Goal: Book appointment/travel/reservation

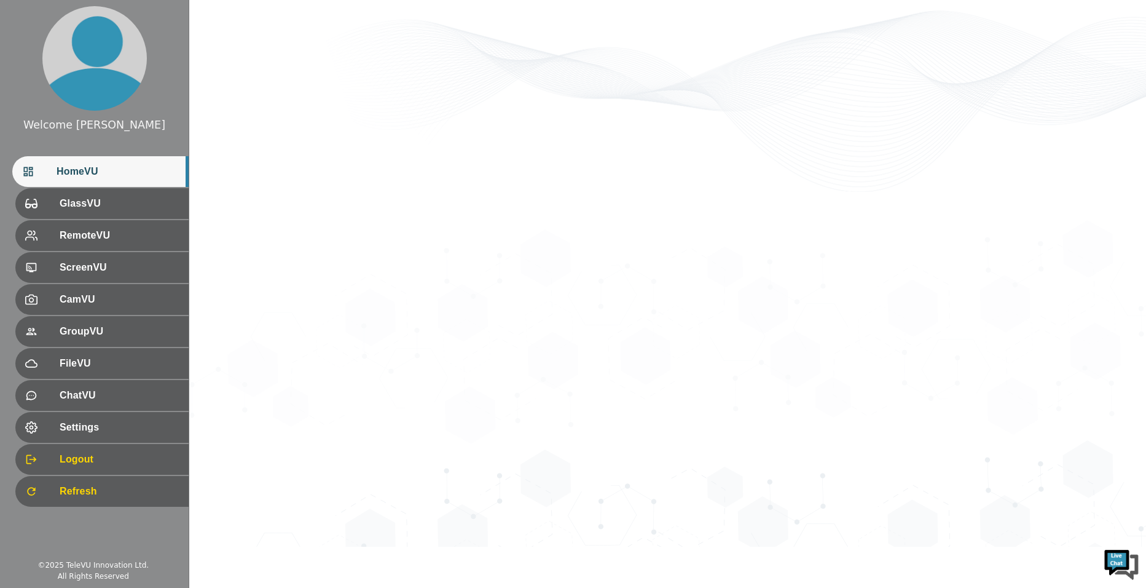
click at [119, 170] on span "HomeVU" at bounding box center [118, 171] width 122 height 15
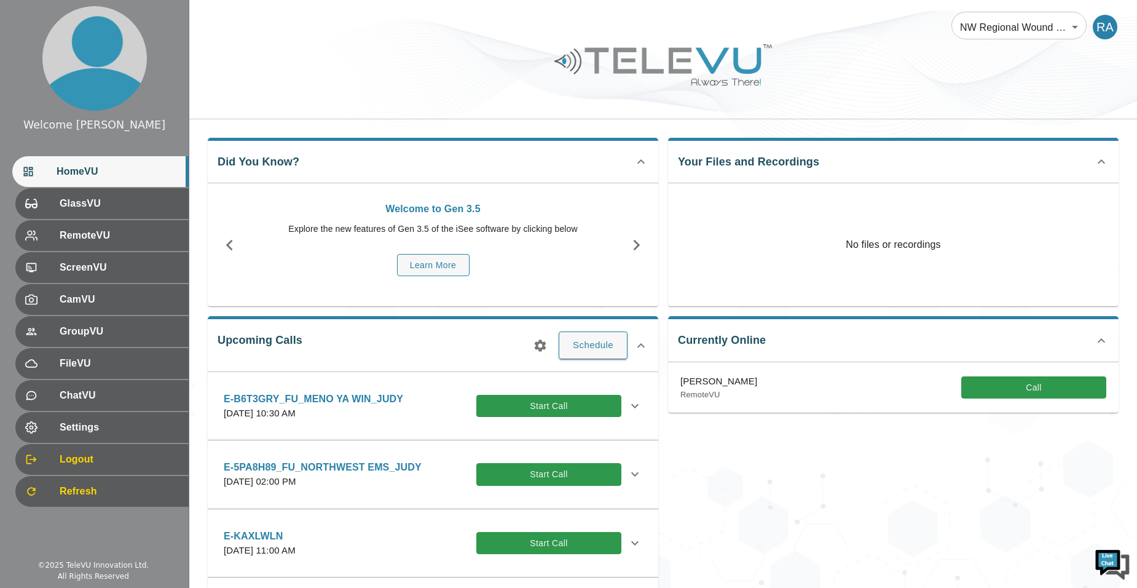
click at [540, 338] on icon "button" at bounding box center [540, 345] width 15 height 15
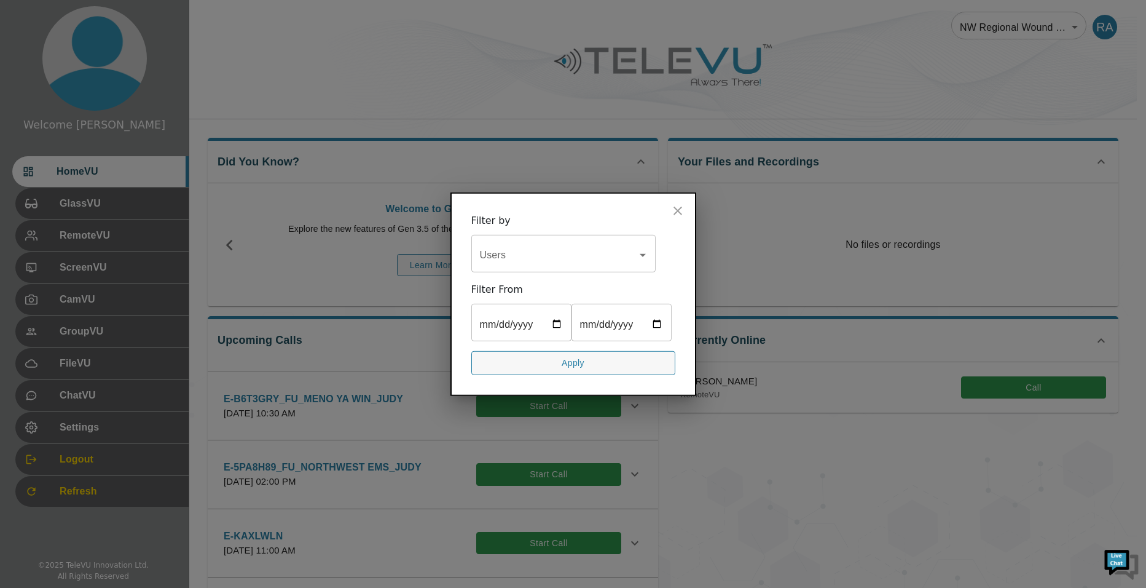
click at [526, 250] on div "Users" at bounding box center [564, 255] width 184 height 34
type input "[PERSON_NAME]"
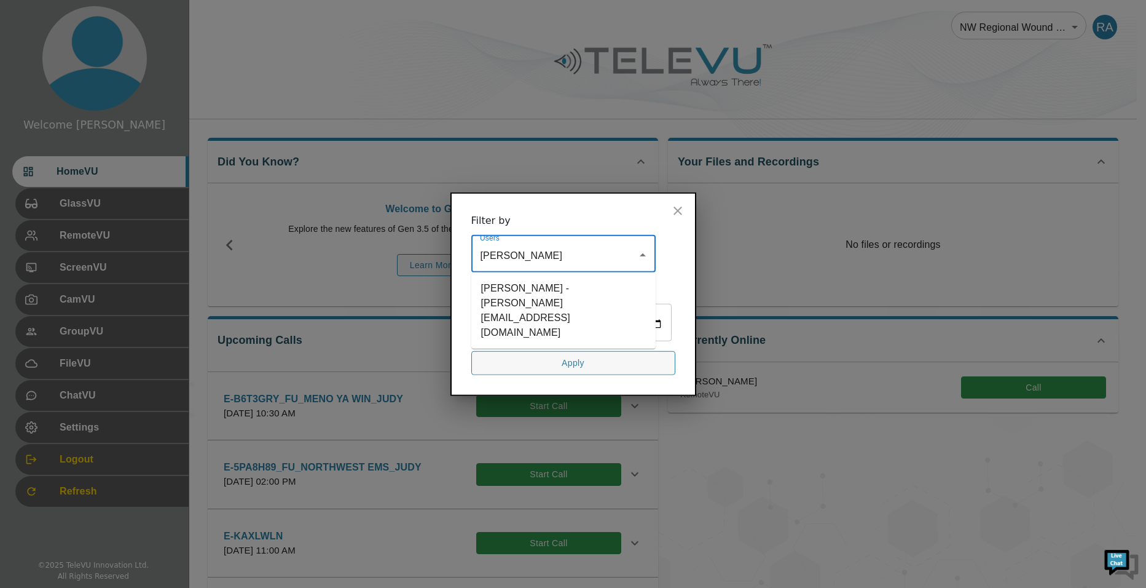
click at [535, 277] on li "[PERSON_NAME] - [PERSON_NAME][EMAIL_ADDRESS][DOMAIN_NAME]" at bounding box center [564, 310] width 184 height 66
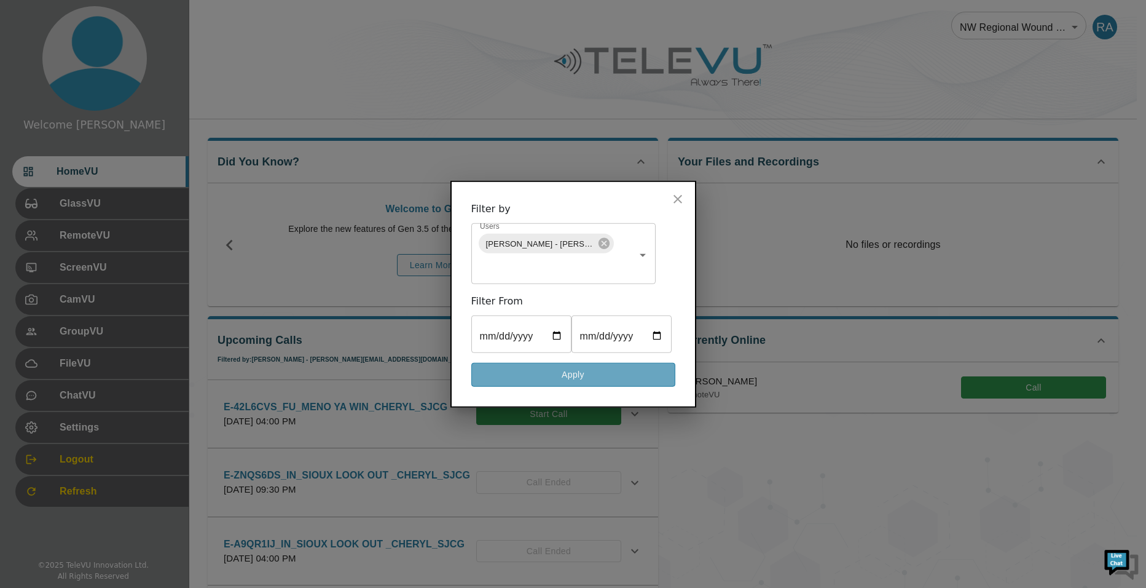
click at [573, 387] on button "Apply" at bounding box center [574, 375] width 204 height 24
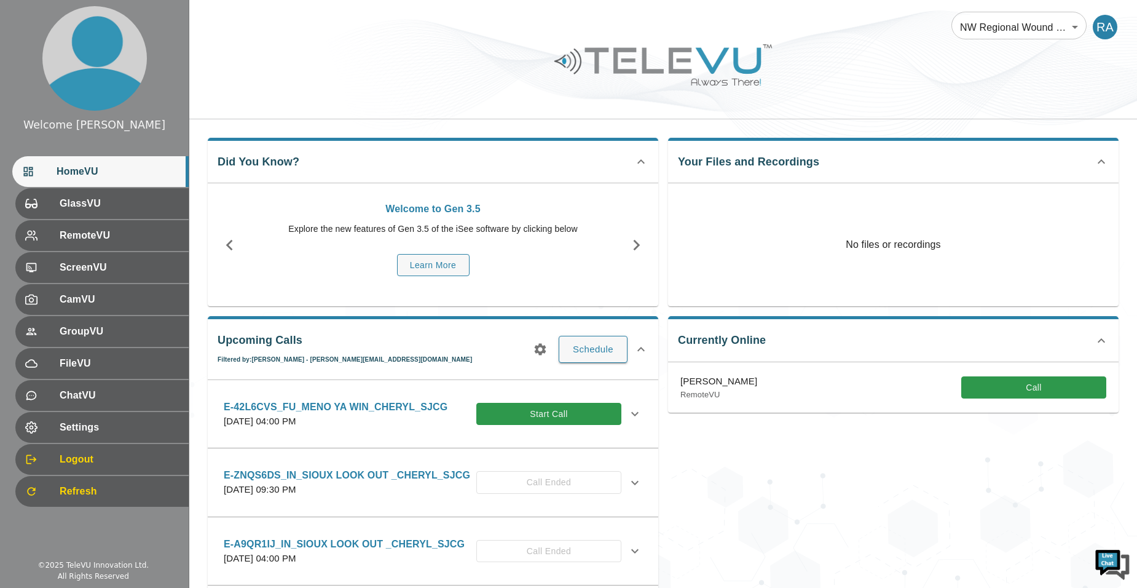
click at [681, 515] on div "Currently Online [PERSON_NAME] RemoteVU Call" at bounding box center [888, 470] width 460 height 329
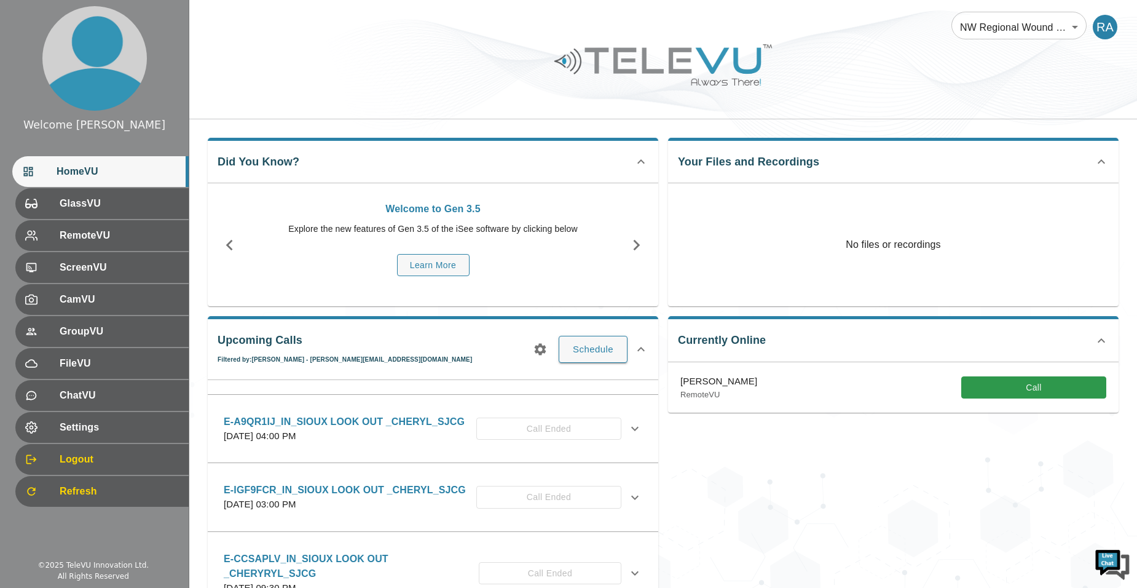
scroll to position [123, 0]
click at [628, 432] on icon at bounding box center [635, 427] width 15 height 15
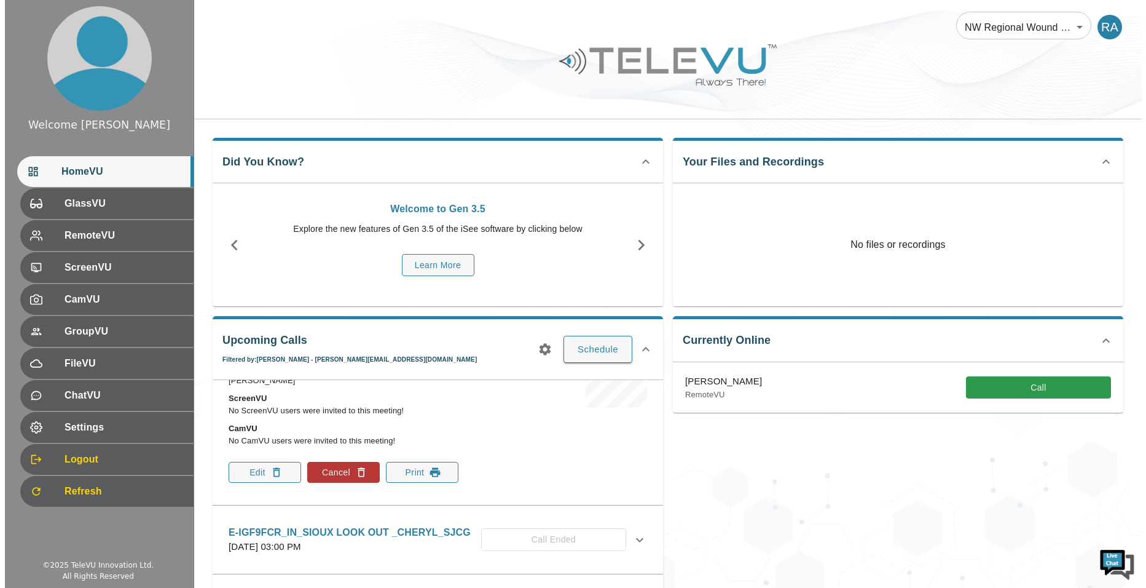
scroll to position [307, 0]
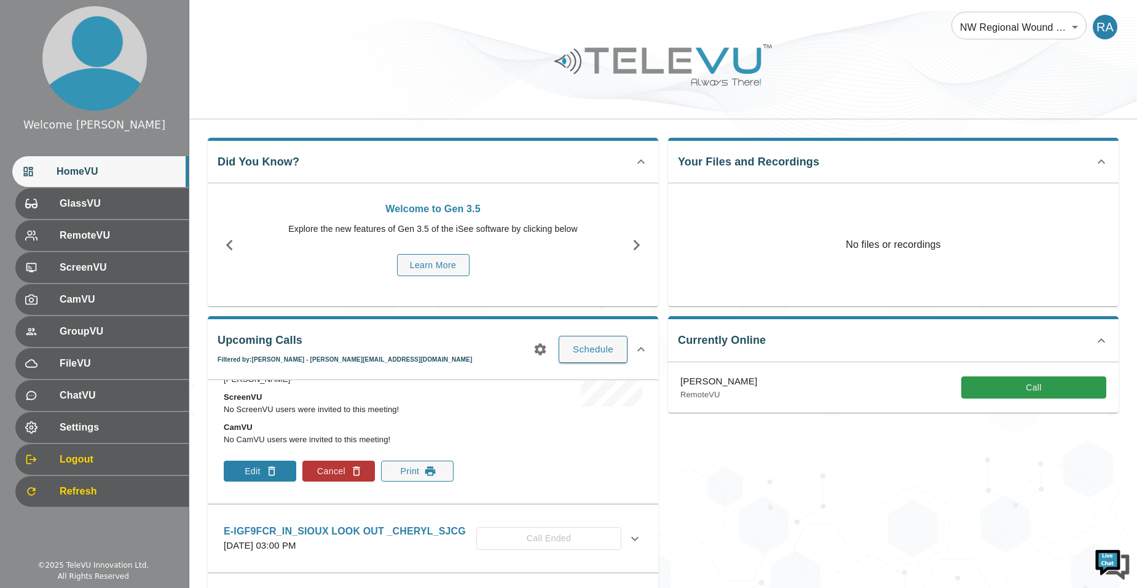
click at [269, 474] on icon "button" at bounding box center [271, 471] width 7 height 9
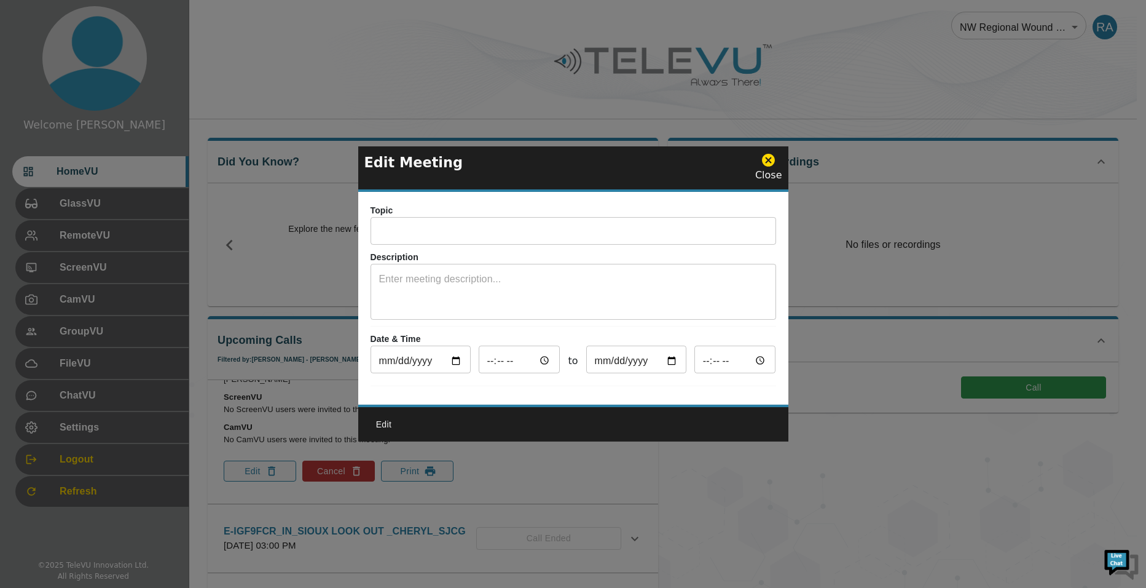
type input "E-A9QR1IJ_IN_SIOUX LOOK OUT _CHERYL_SJCG"
type textarea "SYSTEM 5"
type input "[DATE]"
type input "16:00"
type input "[DATE]"
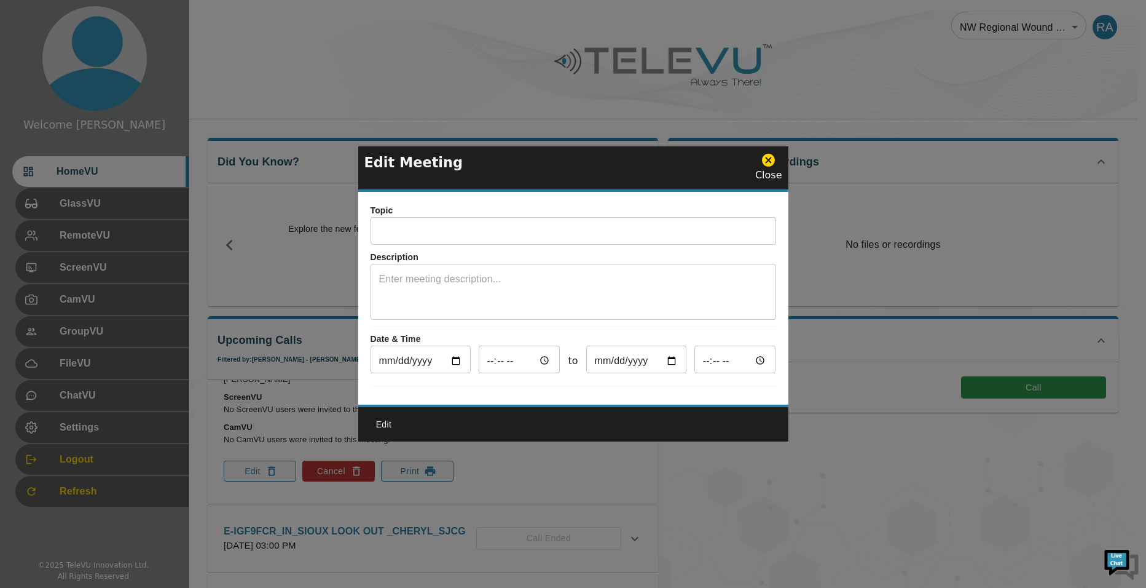
type input "17:00"
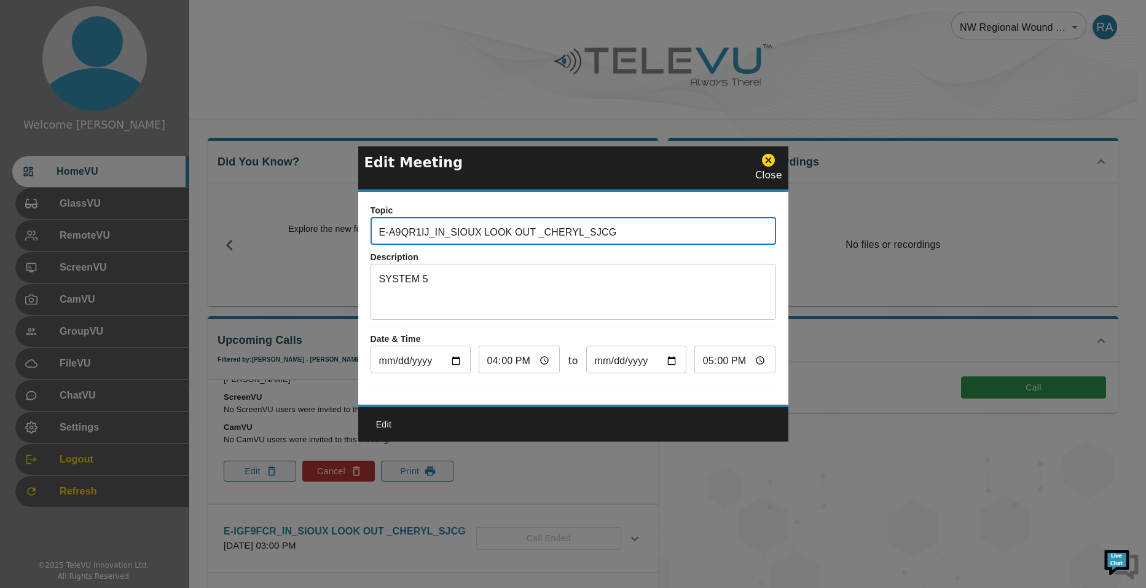
drag, startPoint x: 650, startPoint y: 221, endPoint x: 352, endPoint y: 222, distance: 298.1
click at [353, 222] on div "Edit Meeting Close Topic E-A9QR1IJ_IN_SIOUX LOOK OUT _CHERYL_SJCG ​ Description…" at bounding box center [573, 294] width 1146 height 588
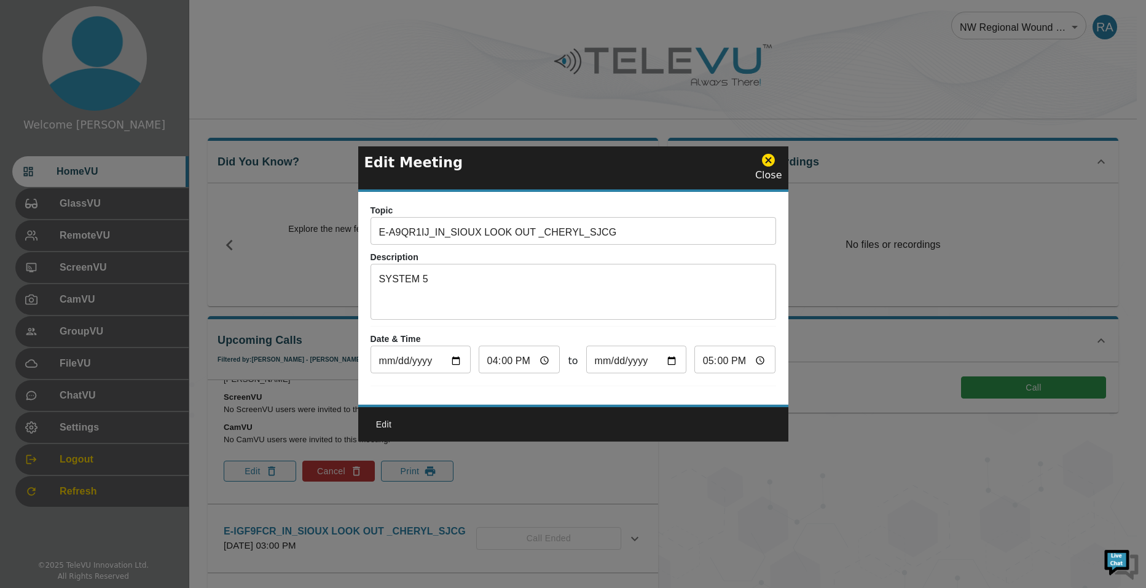
drag, startPoint x: 771, startPoint y: 154, endPoint x: 757, endPoint y: 178, distance: 28.7
click at [770, 154] on icon at bounding box center [768, 160] width 13 height 13
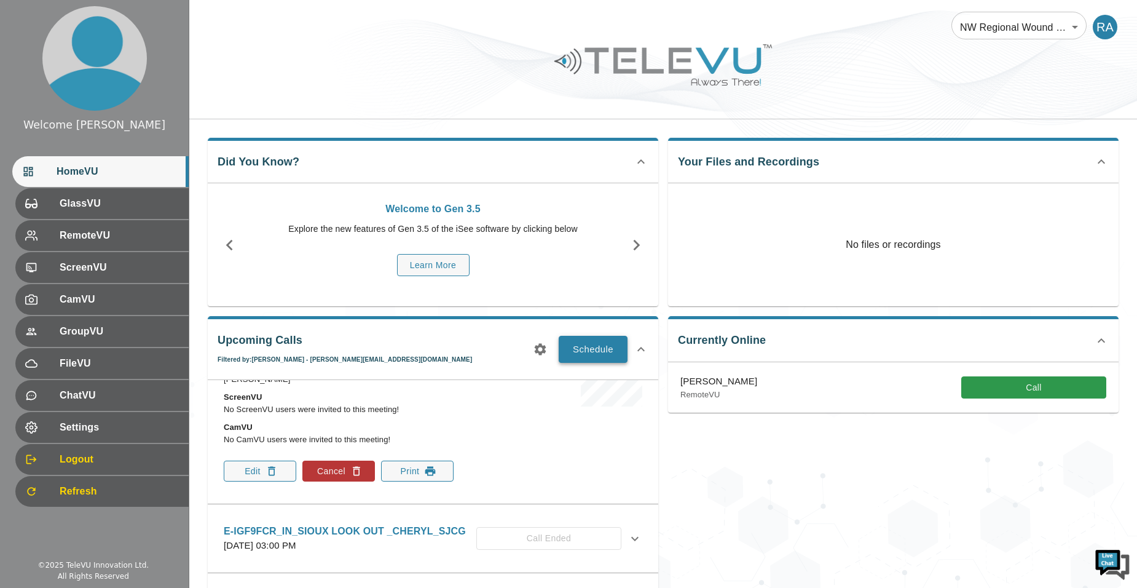
click at [610, 350] on button "Schedule" at bounding box center [593, 349] width 69 height 27
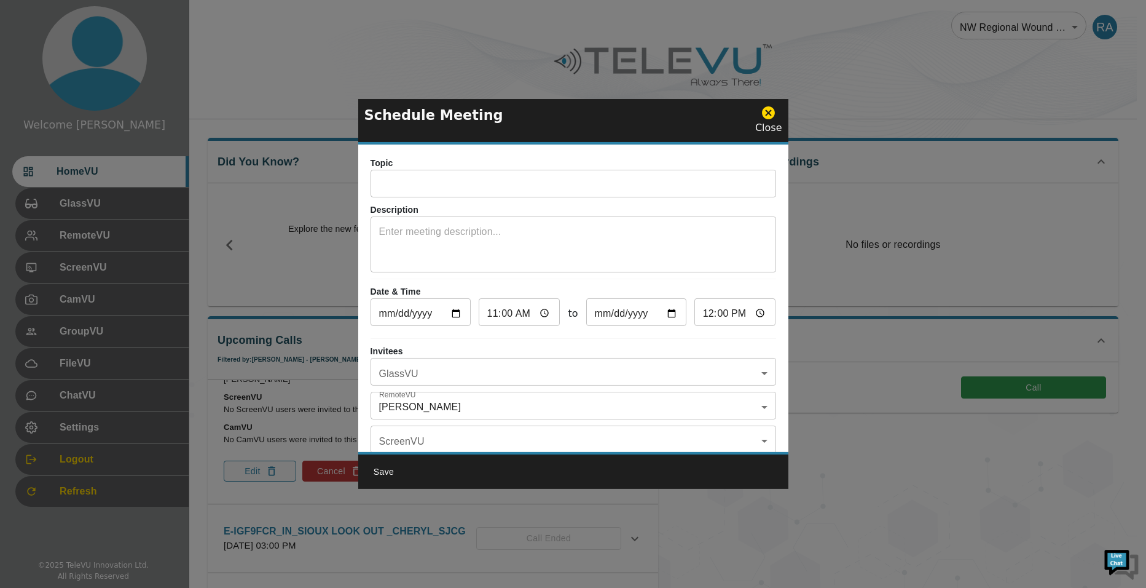
click at [508, 195] on input "text" at bounding box center [574, 185] width 406 height 25
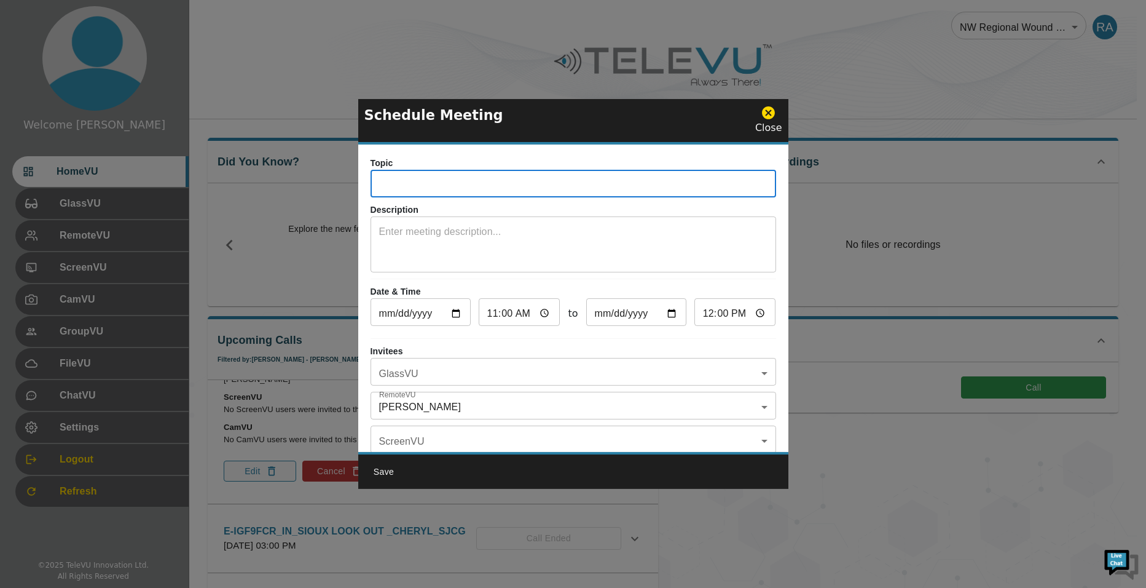
paste input "E-A9QR1IJ_IN_SIOUX LOOK OUT _CHERYL_SJCG"
click at [438, 181] on input "E-A9QR1IJ_IN_SIOUX LOOK OUT _CHERYL_SJCG" at bounding box center [574, 185] width 406 height 25
click at [565, 187] on input "E-A9QR1IJ_FU_SIOUX LOOK OUT _CHERYL_SJCG" at bounding box center [574, 185] width 406 height 25
type input "E-A9QR1IJ_FU_SIOUX LOOK OUT _JUDY_SJCG"
click at [532, 240] on textarea at bounding box center [573, 245] width 389 height 42
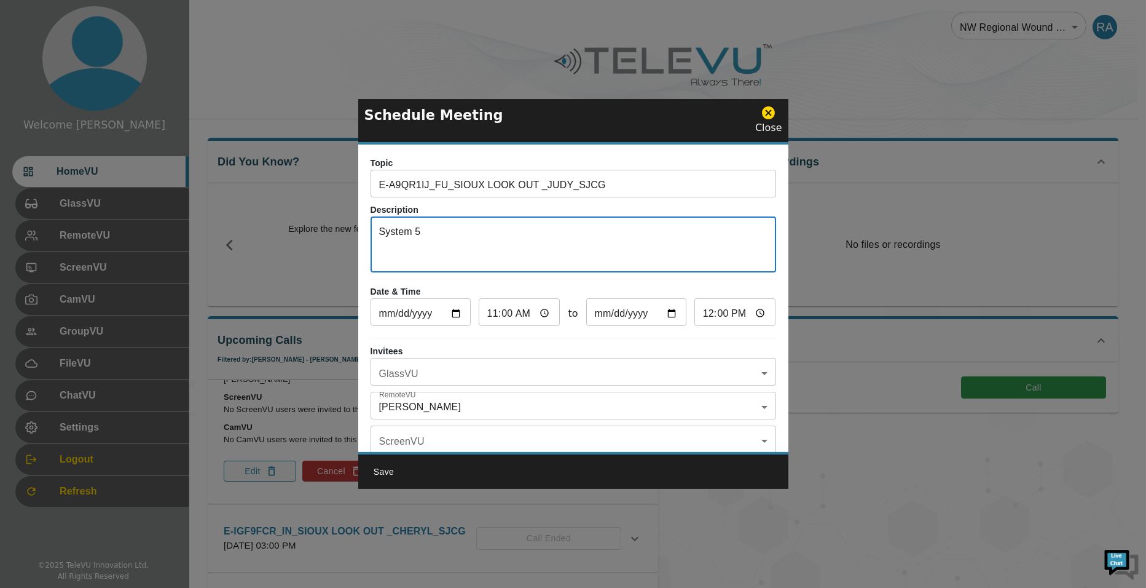
type textarea "System 5"
click at [456, 313] on input "[DATE]" at bounding box center [421, 313] width 100 height 25
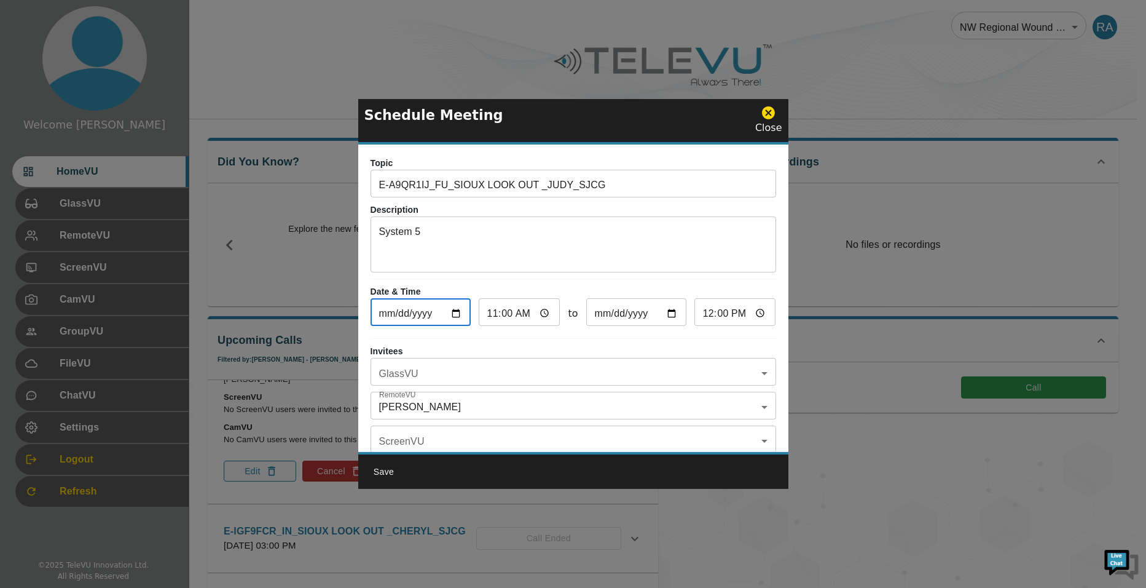
type input "[DATE]"
click at [488, 317] on input "11:00" at bounding box center [520, 313] width 82 height 25
click at [537, 315] on input "11:00" at bounding box center [520, 313] width 82 height 25
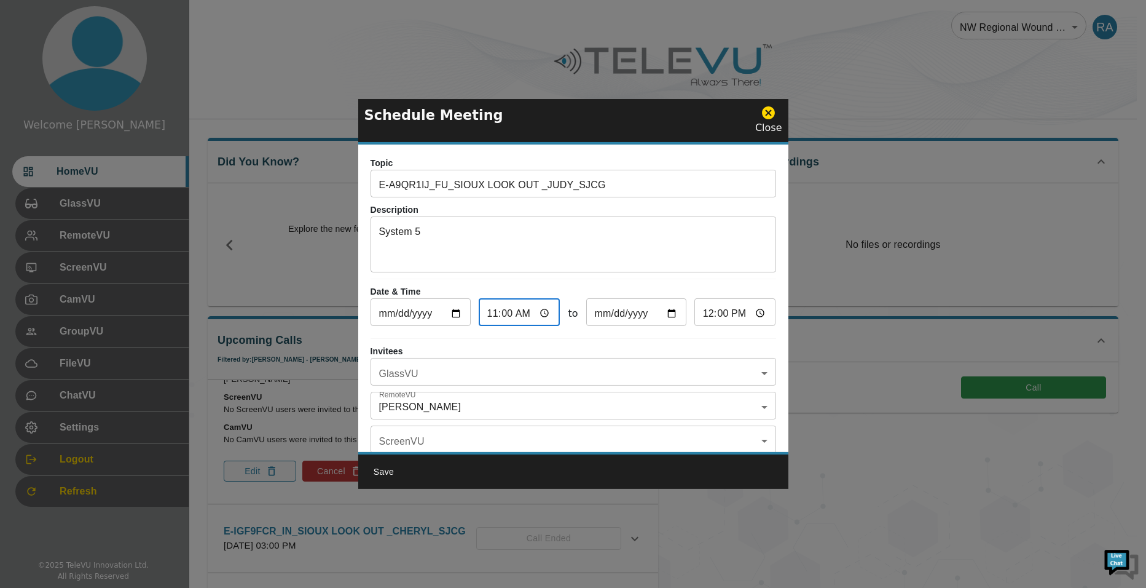
type input "10:00"
type input "11:00"
type input "10:30"
type input "11:30"
type input "10:30"
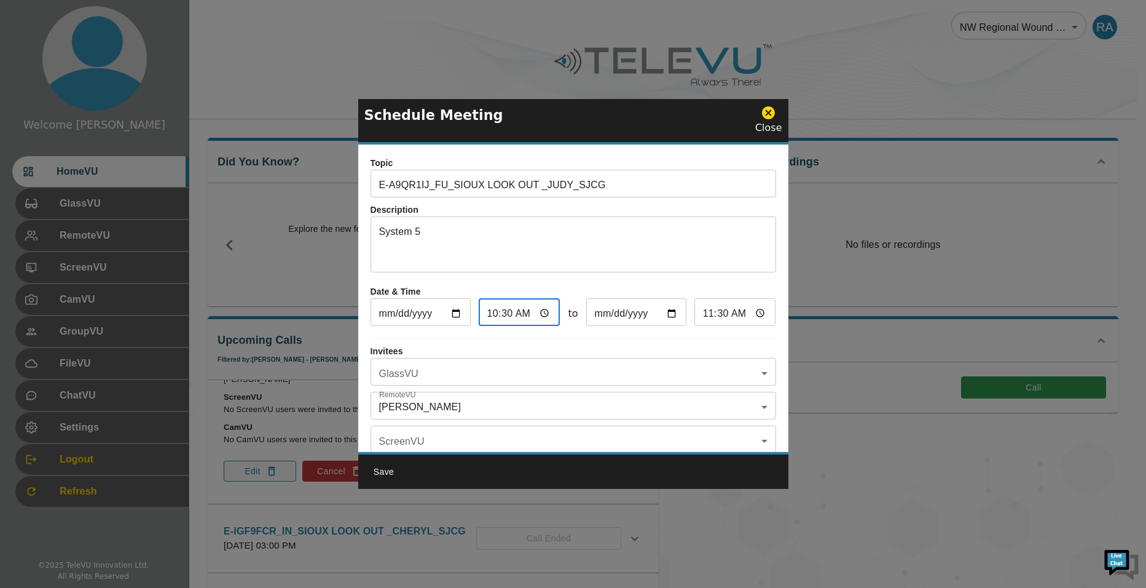
click at [701, 341] on div "Topic E-A9QR1IJ_FU_SIOUX LOOK OUT _JUDY_SJCG ​ Description System 5 x ​ Date & …" at bounding box center [573, 297] width 430 height 307
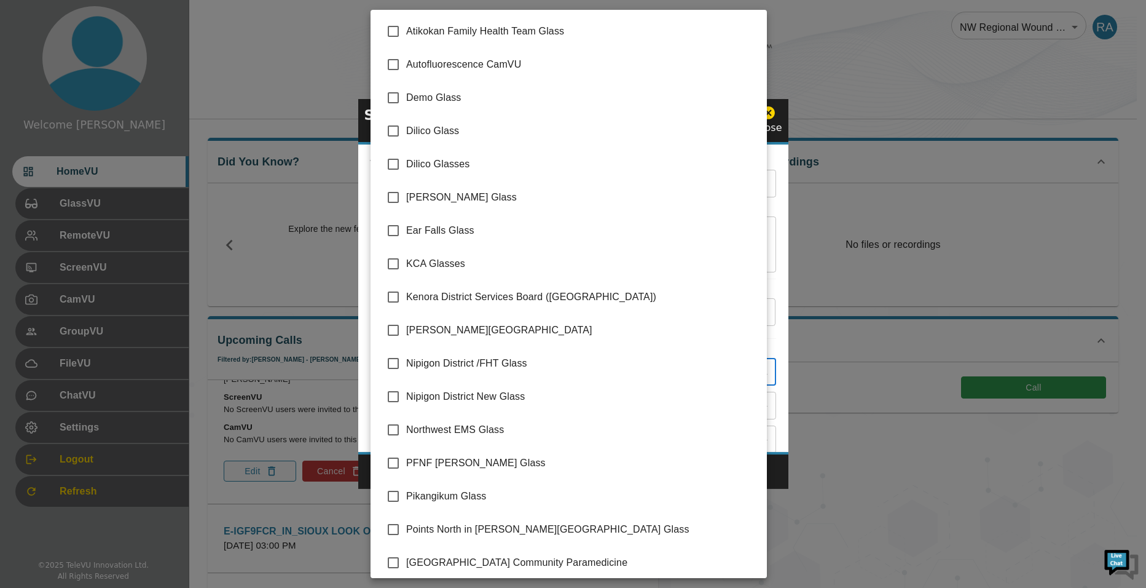
click at [443, 375] on body "Welcome [PERSON_NAME] HomeVU GlassVU RemoteVU ScreenVU CamVU GroupVU FileVU Cha…" at bounding box center [573, 484] width 1146 height 968
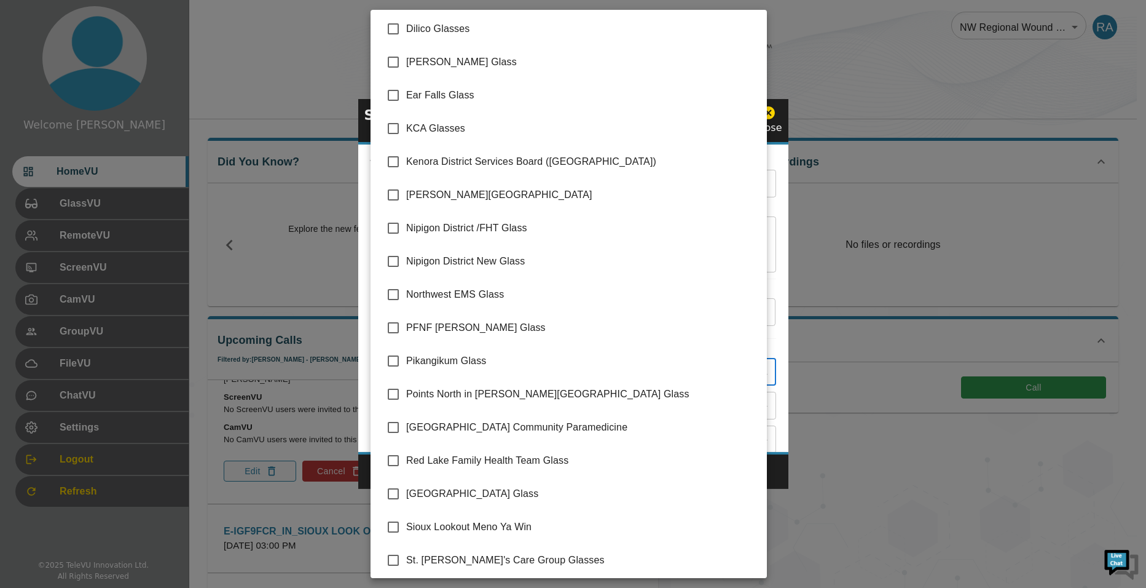
scroll to position [172, 0]
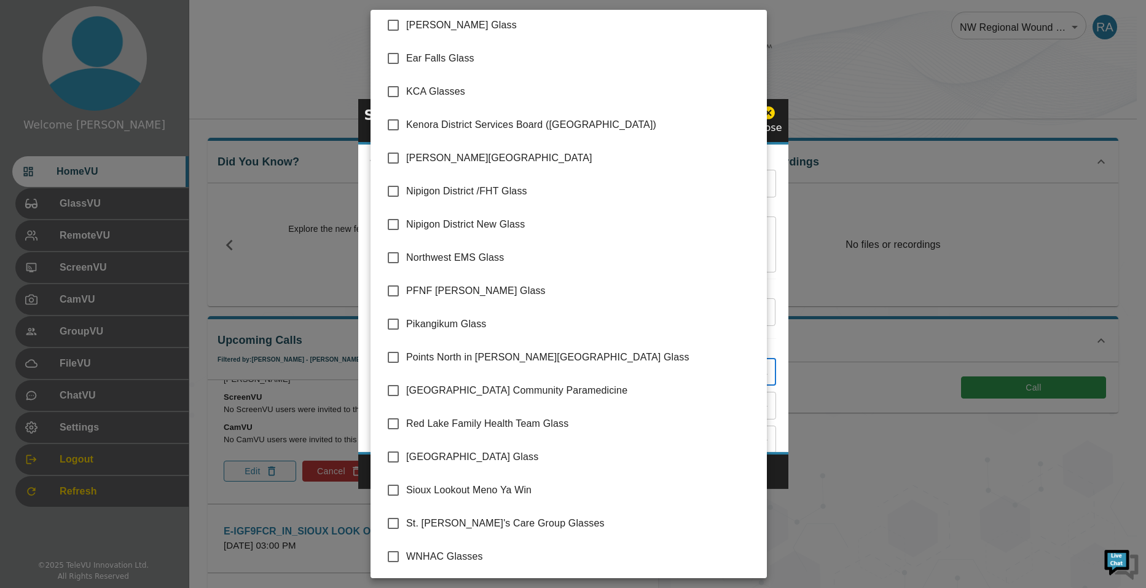
click at [398, 491] on input "checkbox" at bounding box center [394, 490] width 26 height 26
checkbox input "true"
type input "Sioux Lookout Meno Ya Win"
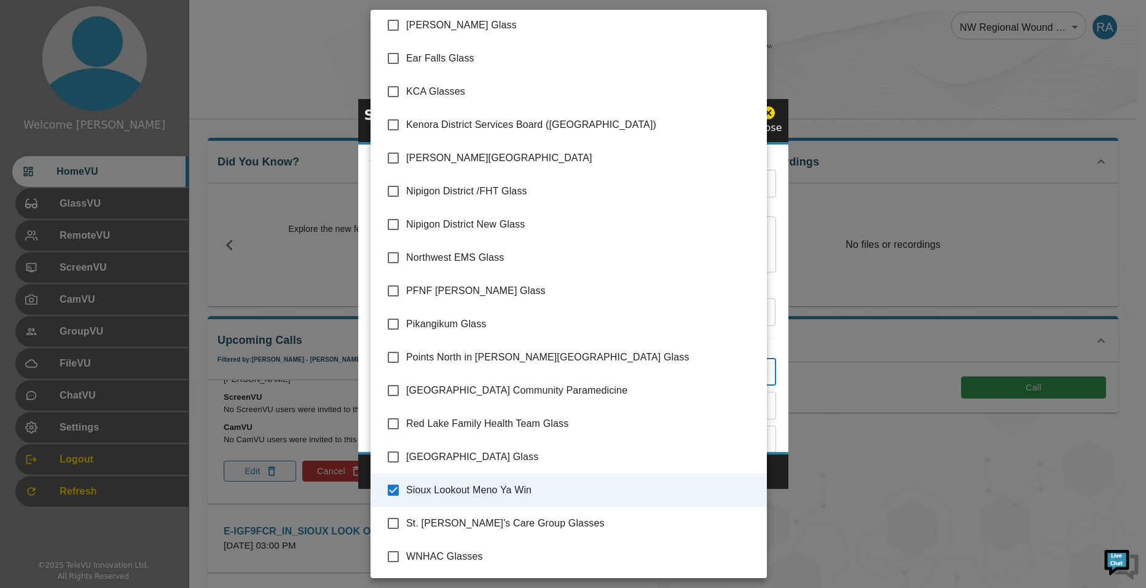
click at [773, 476] on div at bounding box center [573, 294] width 1146 height 588
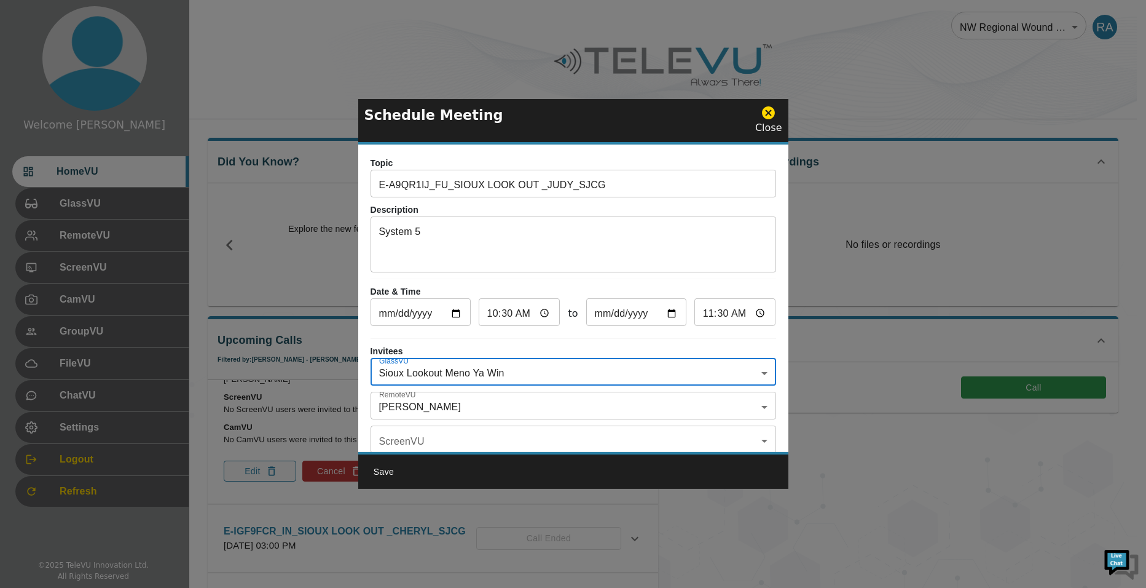
click at [467, 403] on body "Welcome [PERSON_NAME] HomeVU GlassVU RemoteVU ScreenVU CamVU GroupVU FileVU Cha…" at bounding box center [573, 484] width 1146 height 968
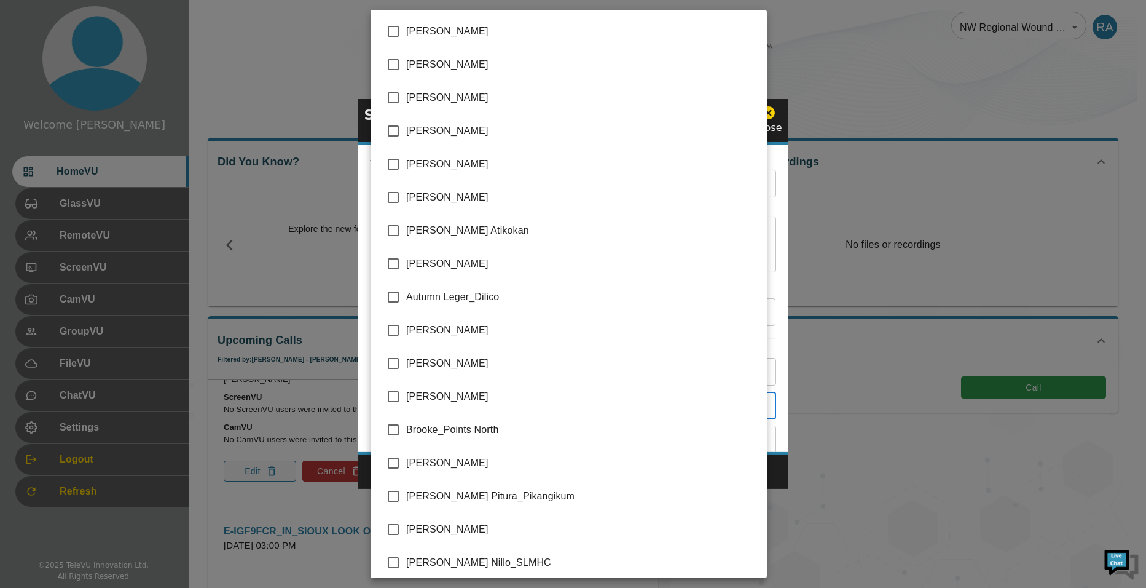
scroll to position [2493, 0]
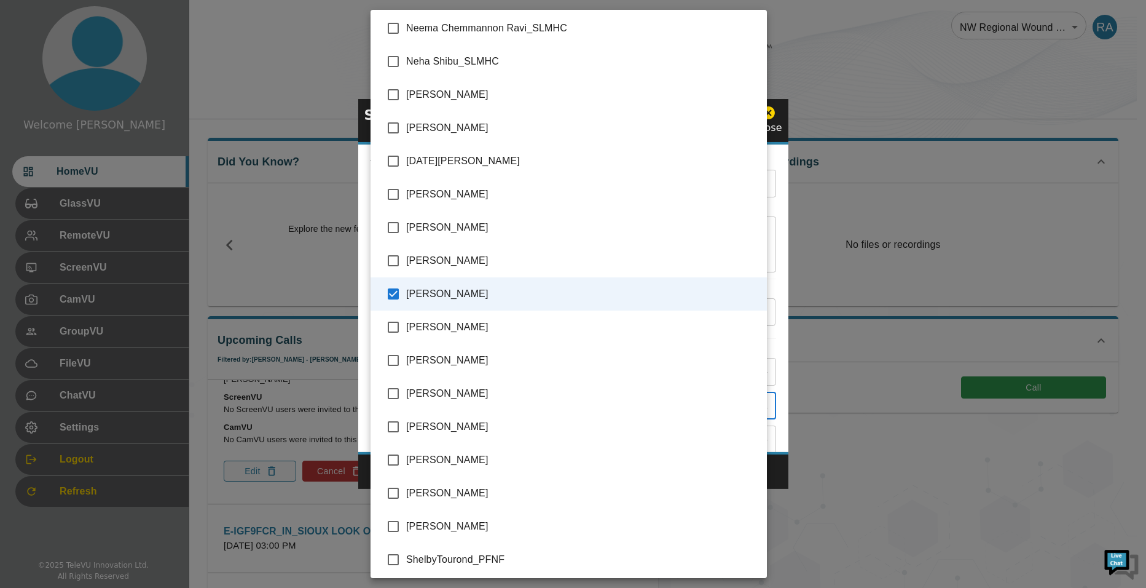
click at [392, 290] on input "checkbox" at bounding box center [394, 294] width 26 height 26
checkbox input "false"
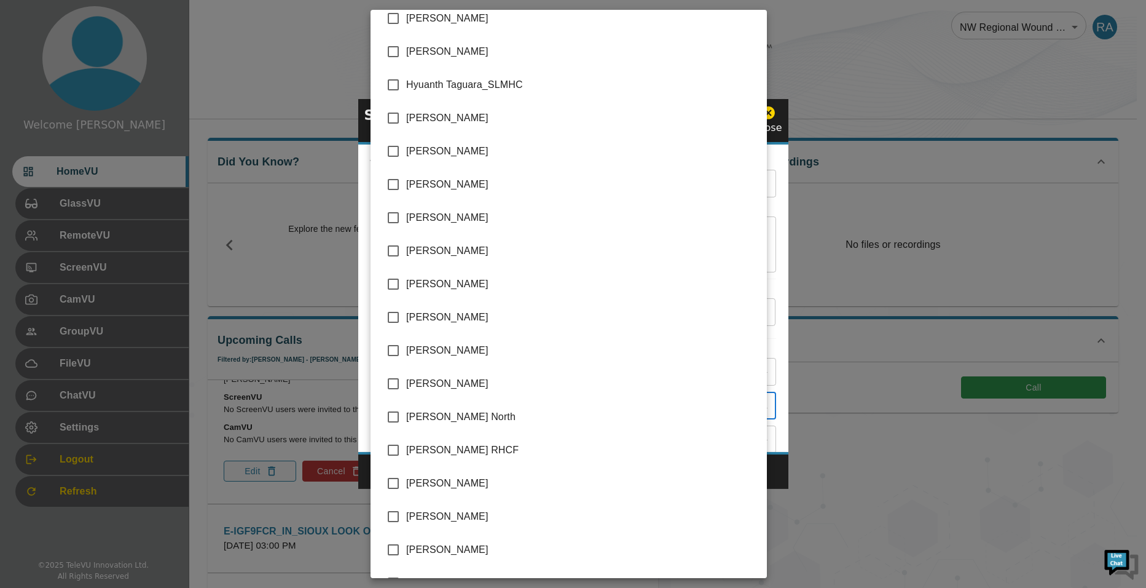
scroll to position [1168, 0]
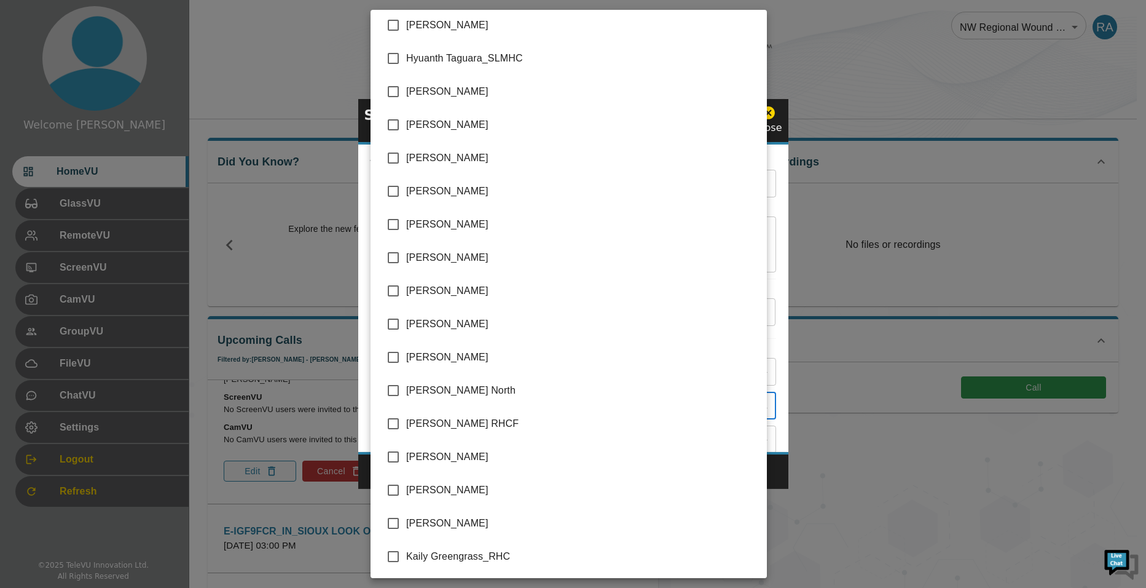
click at [394, 491] on input "checkbox" at bounding box center [394, 490] width 26 height 26
checkbox input "true"
type input "[PERSON_NAME]"
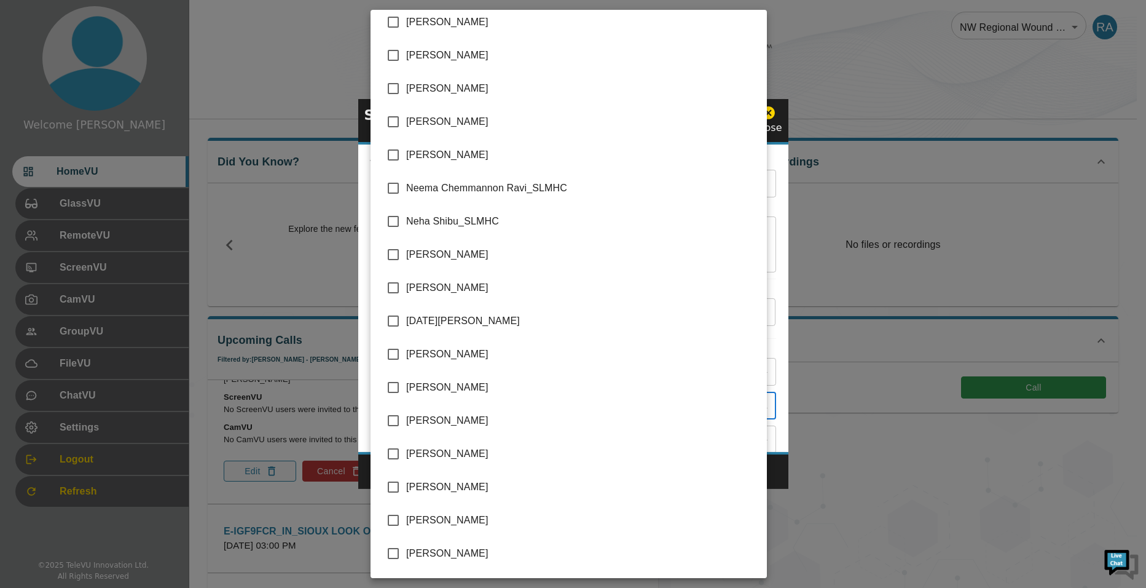
scroll to position [2336, 0]
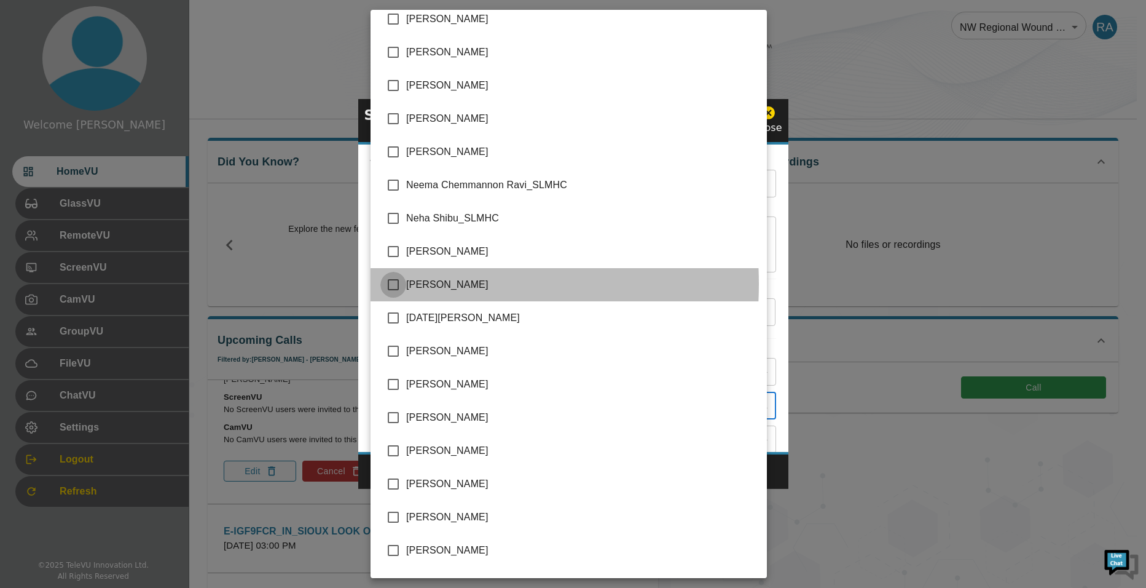
click at [397, 284] on input "checkbox" at bounding box center [394, 285] width 26 height 26
checkbox input "true"
type input "[PERSON_NAME],[PERSON_NAME]"
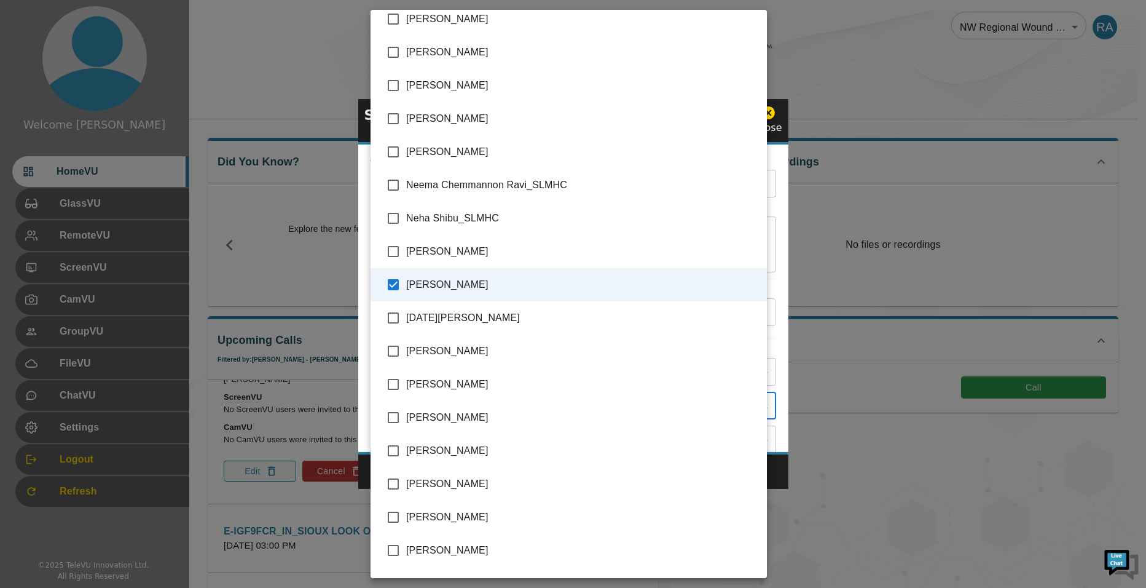
click at [776, 476] on div at bounding box center [573, 294] width 1146 height 588
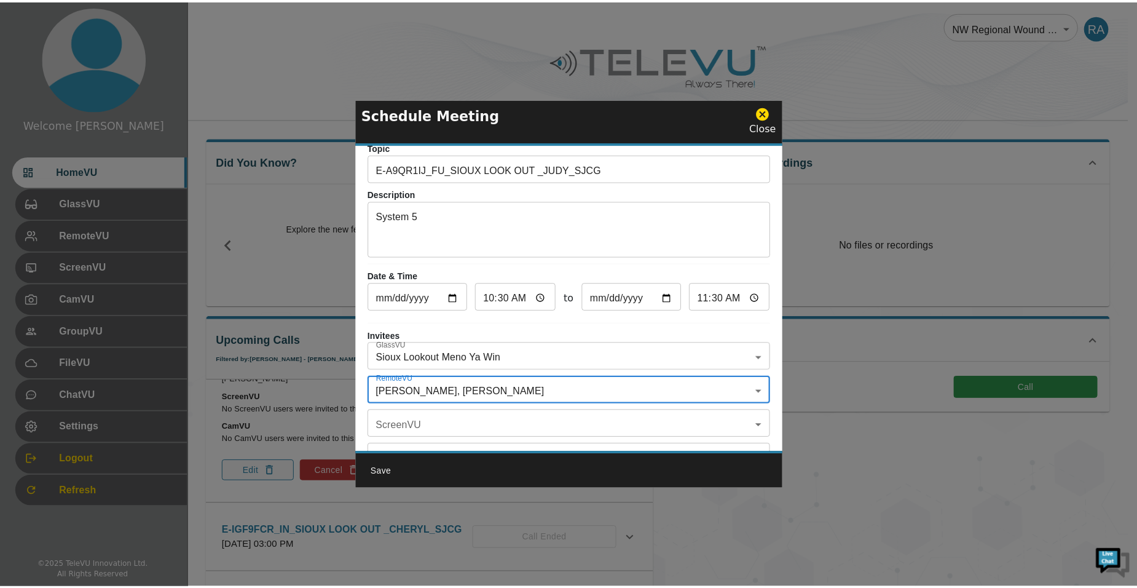
scroll to position [61, 0]
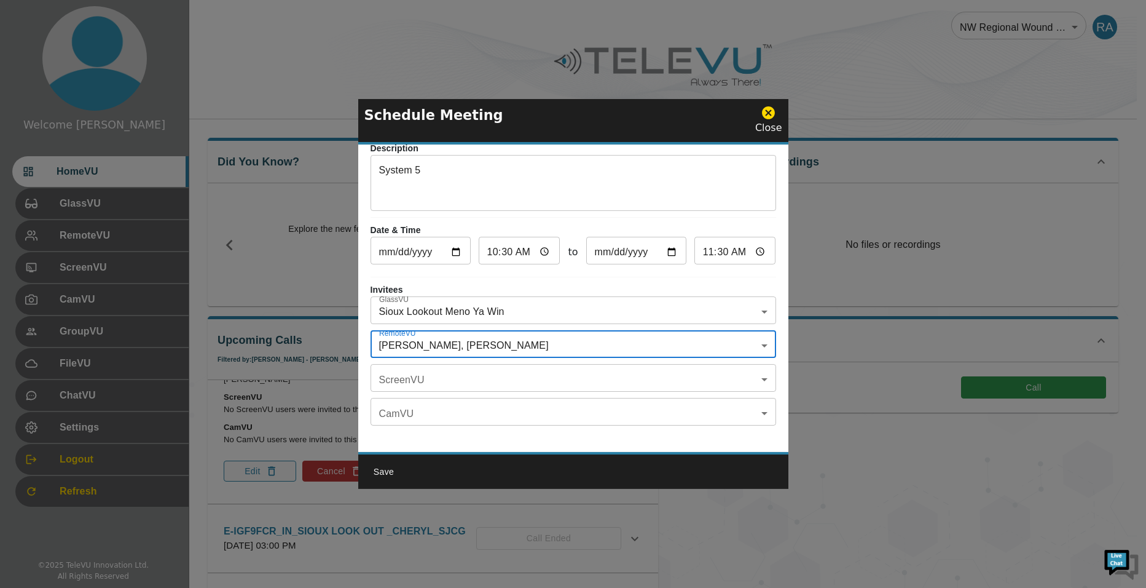
click at [388, 470] on button "Save" at bounding box center [384, 471] width 39 height 23
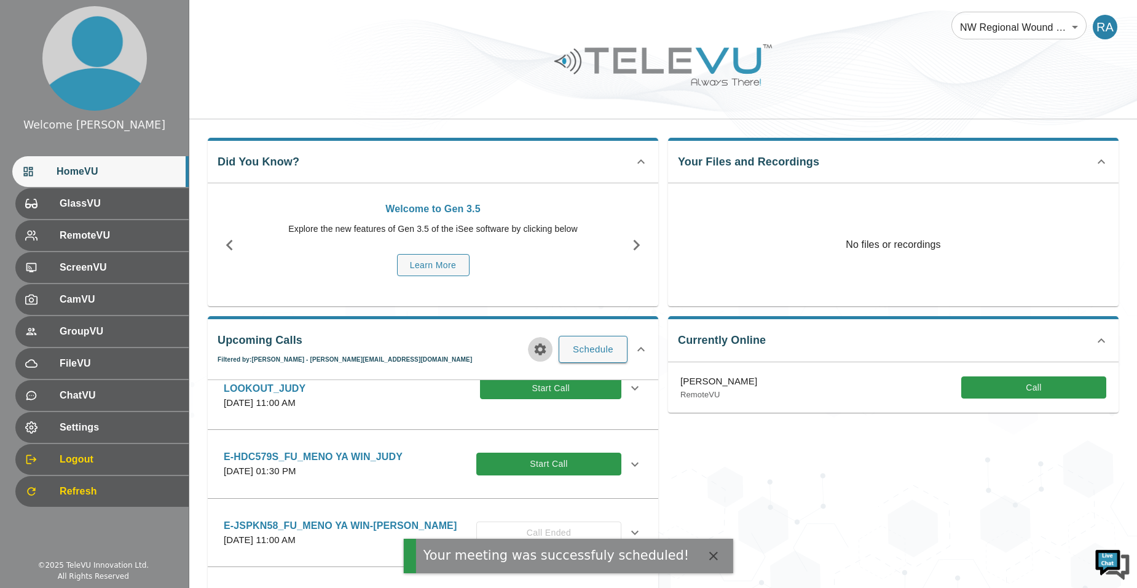
click at [539, 350] on icon "button" at bounding box center [541, 350] width 12 height 12
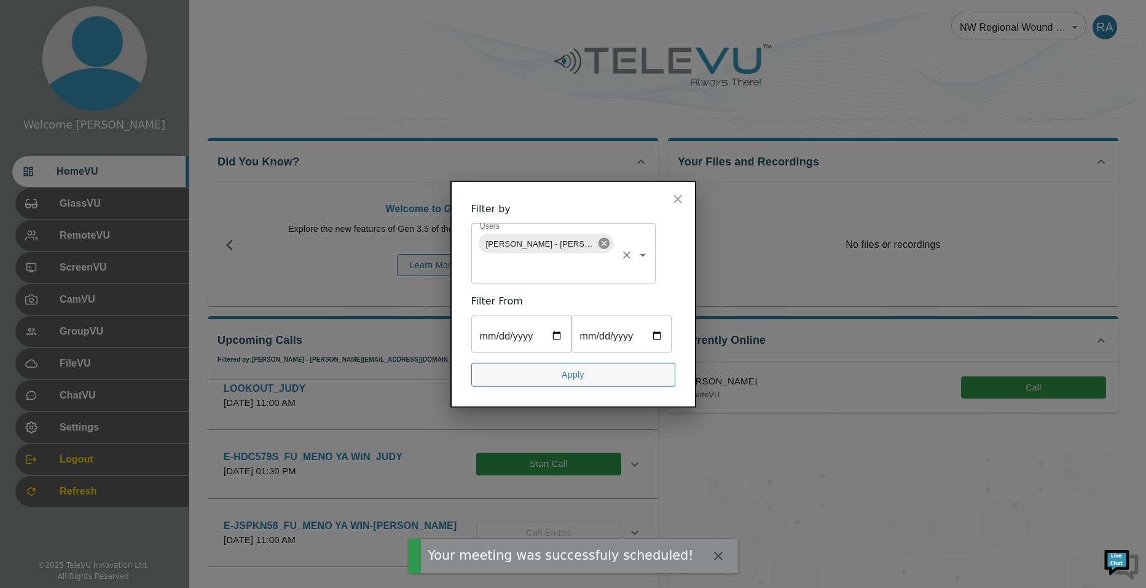
click at [604, 238] on icon at bounding box center [603, 243] width 11 height 11
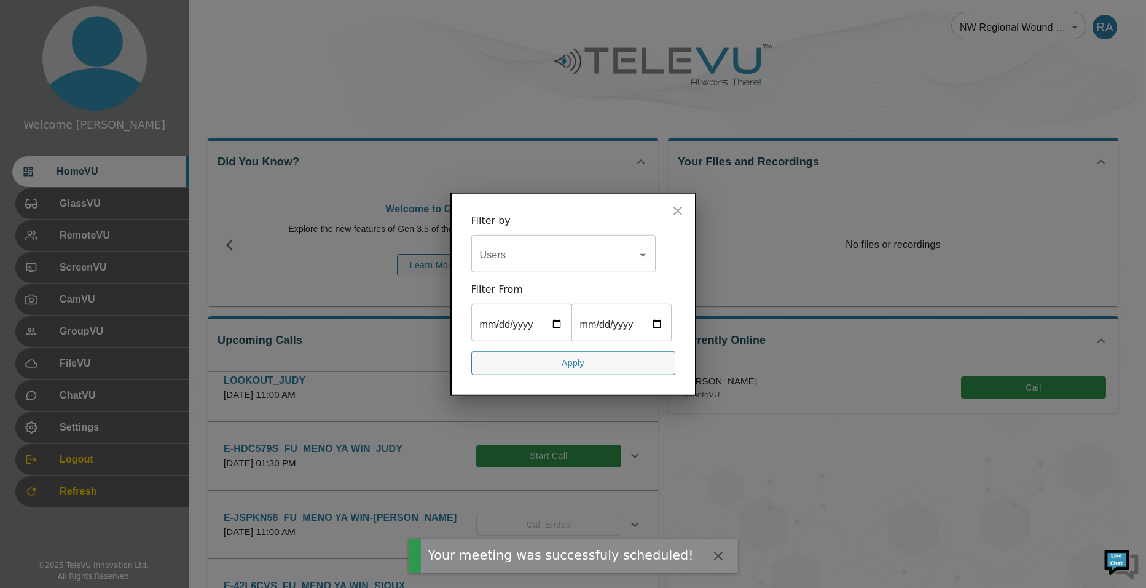
click at [579, 243] on input "Users" at bounding box center [554, 254] width 155 height 23
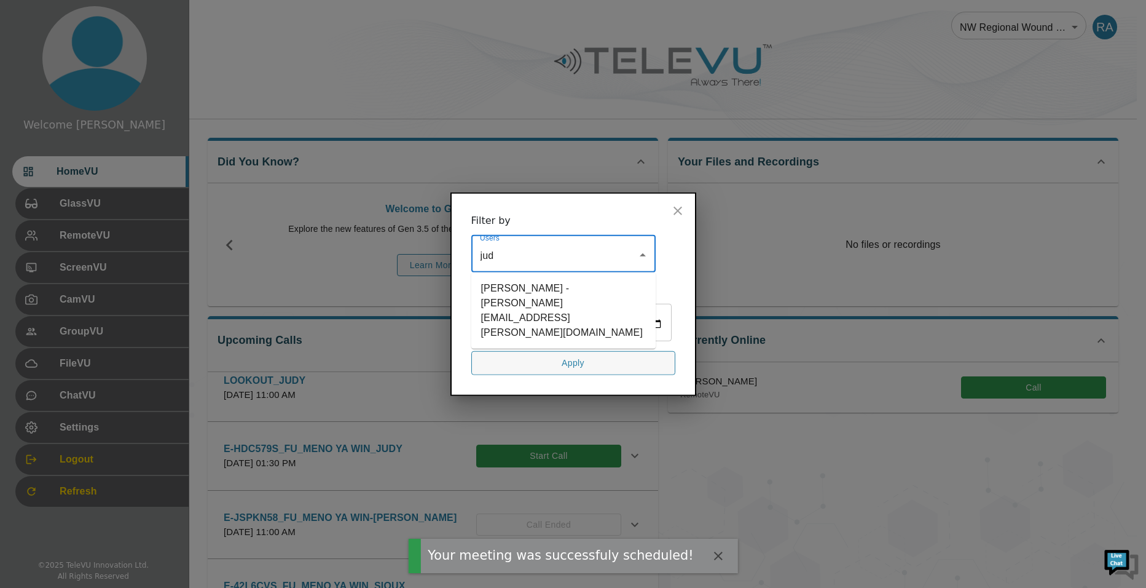
type input "[PERSON_NAME]"
click at [543, 286] on li "[PERSON_NAME] - [PERSON_NAME][EMAIL_ADDRESS][PERSON_NAME][DOMAIN_NAME]" at bounding box center [564, 310] width 184 height 66
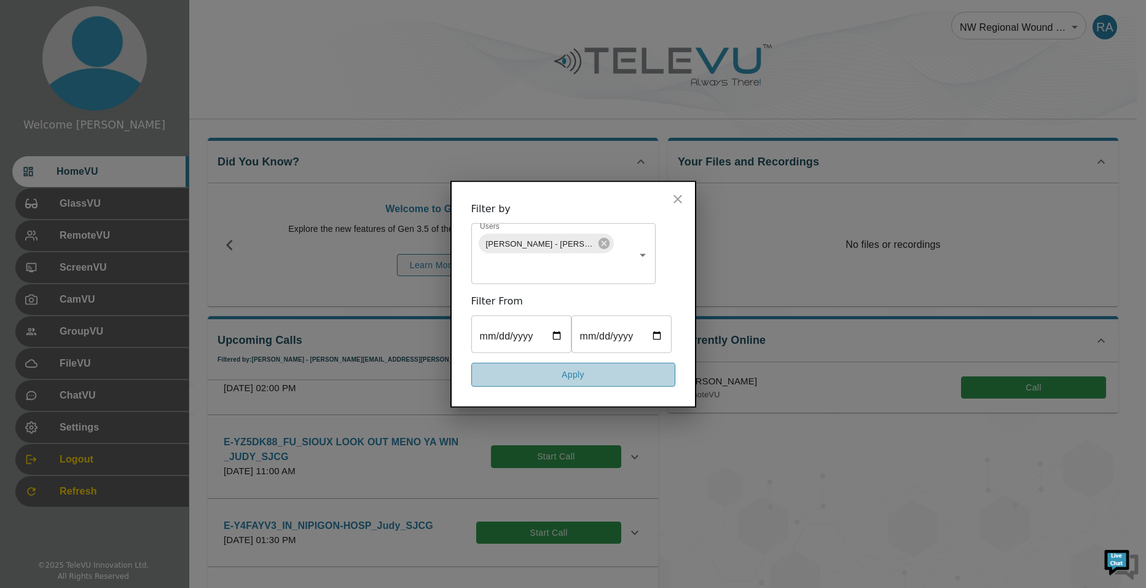
click at [616, 387] on button "Apply" at bounding box center [574, 375] width 204 height 24
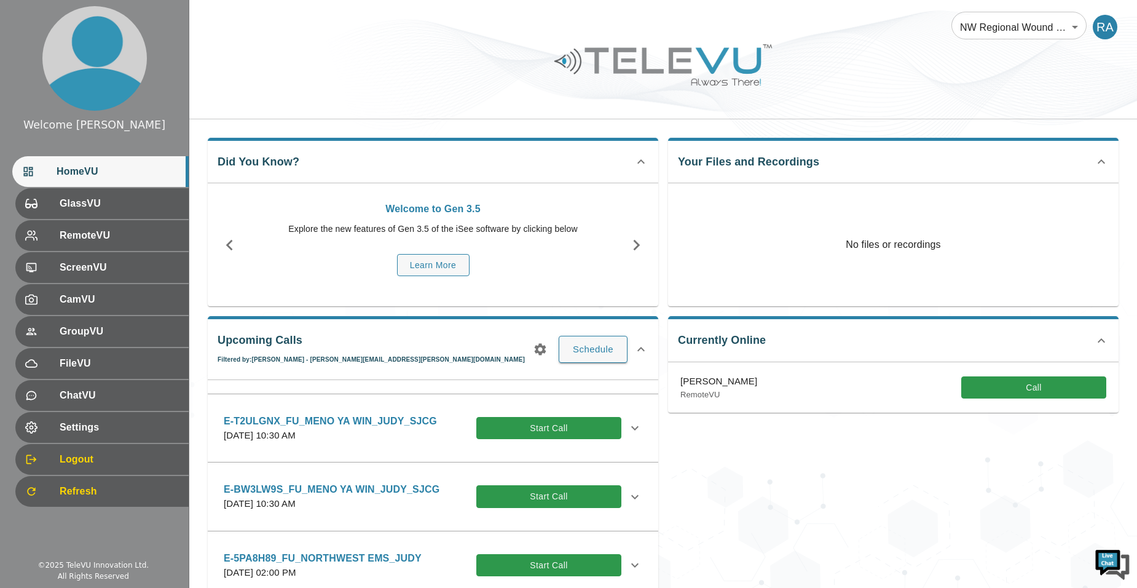
scroll to position [0, 0]
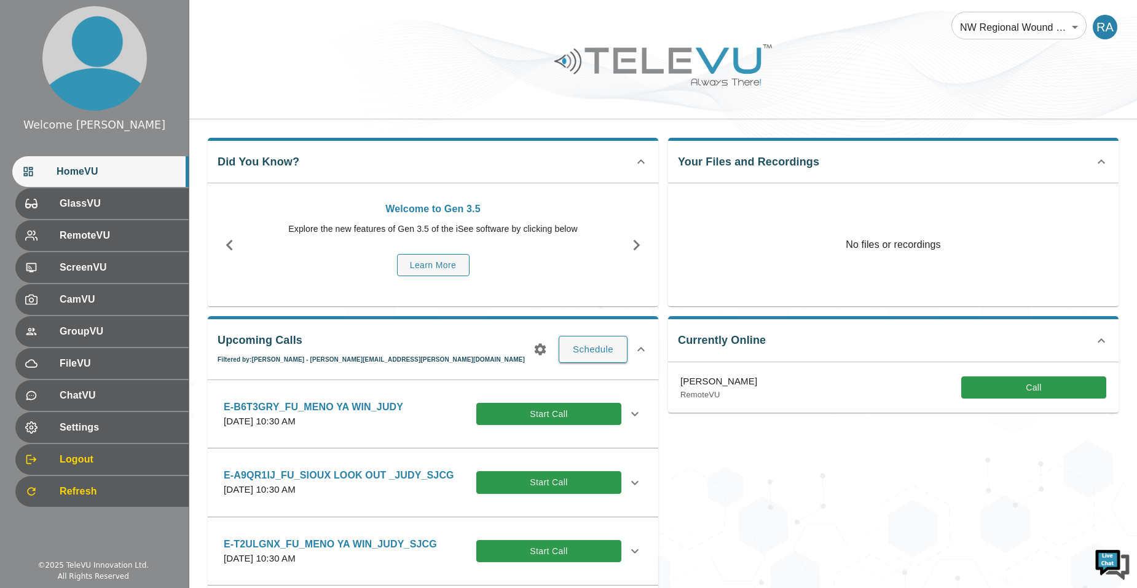
click at [628, 479] on icon at bounding box center [635, 482] width 15 height 15
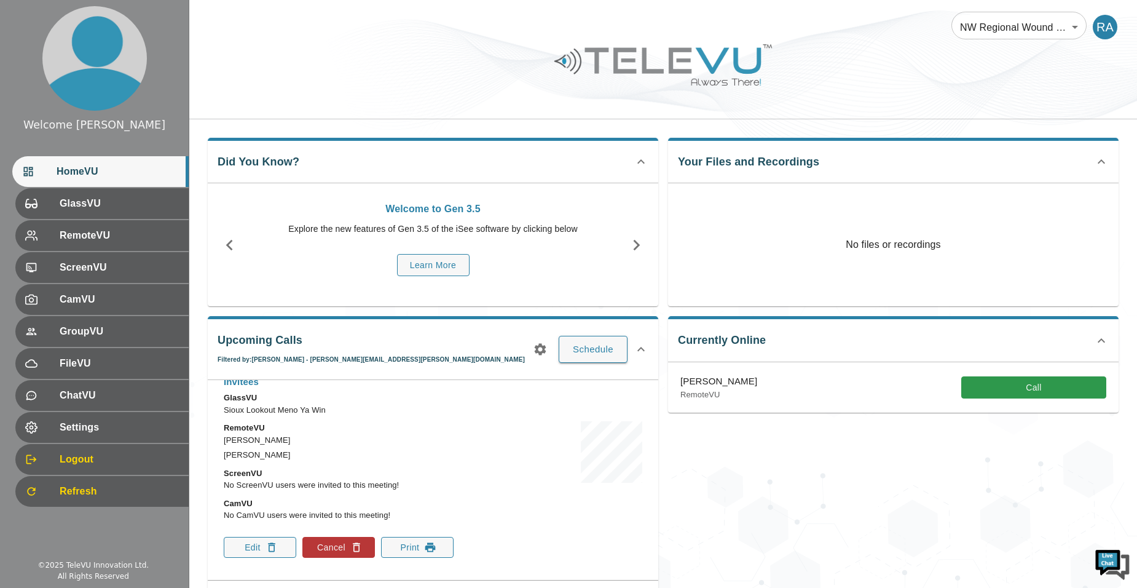
scroll to position [184, 0]
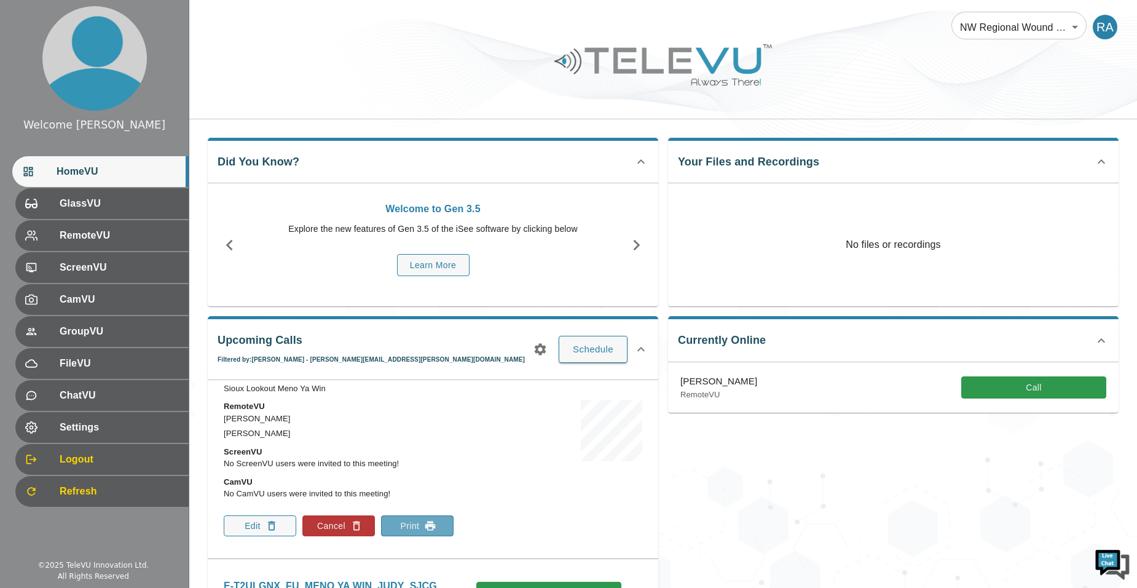
click at [425, 521] on icon "button" at bounding box center [430, 525] width 12 height 12
